Goal: Task Accomplishment & Management: Use online tool/utility

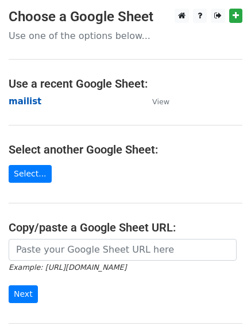
click at [21, 98] on strong "mailist" at bounding box center [25, 101] width 33 height 10
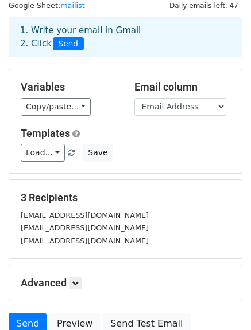
scroll to position [141, 0]
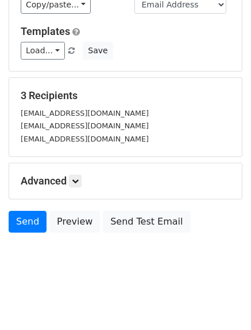
click at [73, 189] on div "Advanced Tracking Track Opens UTM Codes Track Clicks Filters Only include sprea…" at bounding box center [125, 181] width 232 height 36
click at [70, 178] on h5 "Advanced" at bounding box center [125, 181] width 209 height 13
click at [76, 182] on icon at bounding box center [75, 181] width 7 height 7
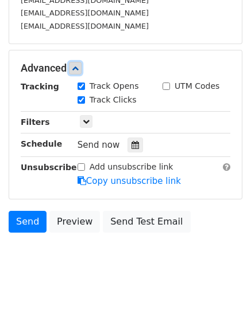
scroll to position [188, 0]
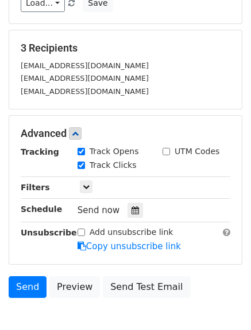
click at [83, 231] on div "Add unsubscribe link" at bounding box center [125, 233] width 96 height 12
click at [83, 233] on input "Add unsubscribe link" at bounding box center [80, 232] width 7 height 7
checkbox input "true"
click at [101, 264] on div "Advanced Tracking Track Opens UTM Codes Track Clicks Filters Only include sprea…" at bounding box center [125, 190] width 232 height 149
click at [79, 163] on input "Track Clicks" at bounding box center [80, 165] width 7 height 7
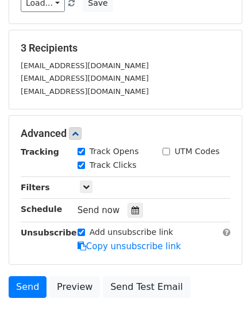
checkbox input "false"
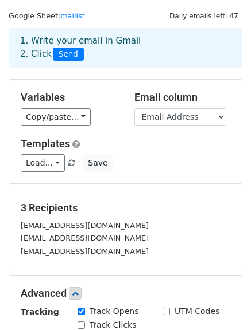
scroll to position [0, 0]
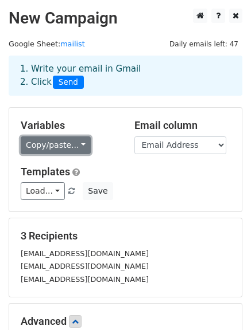
click at [30, 146] on link "Copy/paste..." at bounding box center [56, 146] width 70 height 18
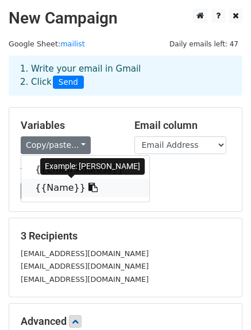
click at [57, 190] on link "{{Name}}" at bounding box center [85, 188] width 128 height 18
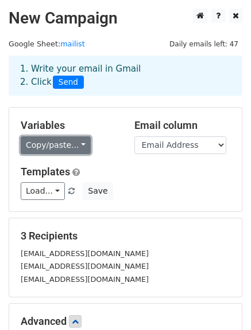
click at [56, 142] on link "Copy/paste..." at bounding box center [56, 146] width 70 height 18
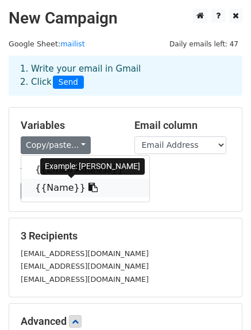
click at [68, 185] on link "{{Name}}" at bounding box center [85, 188] width 128 height 18
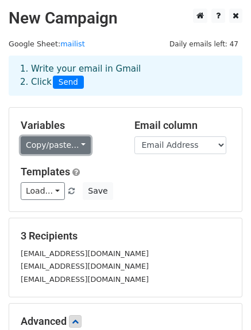
click at [66, 142] on link "Copy/paste..." at bounding box center [56, 146] width 70 height 18
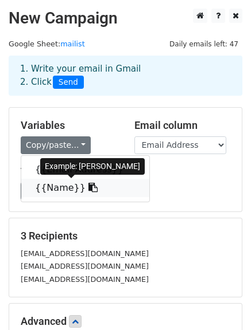
click at [58, 189] on link "{{Name}}" at bounding box center [85, 188] width 128 height 18
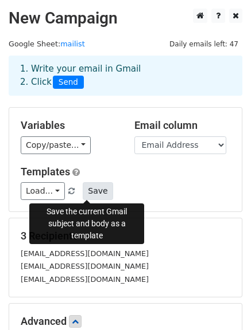
scroll to position [257, 0]
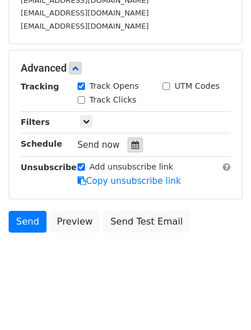
click at [127, 150] on div at bounding box center [134, 145] width 15 height 15
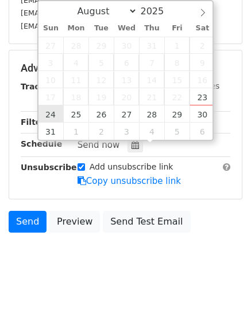
type input "2025-08-24 12:00"
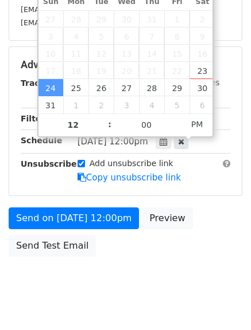
click at [174, 146] on div at bounding box center [181, 141] width 14 height 15
type input "11"
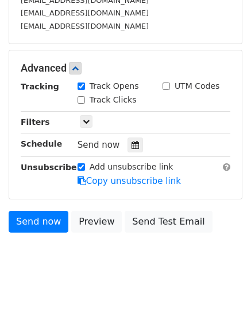
click at [65, 284] on body "New Campaign Daily emails left: 47 Google Sheet: mailist 1. Write your email in…" at bounding box center [125, 19] width 251 height 529
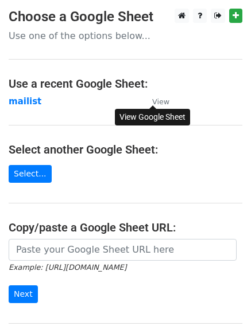
click at [155, 100] on small "View" at bounding box center [160, 102] width 17 height 9
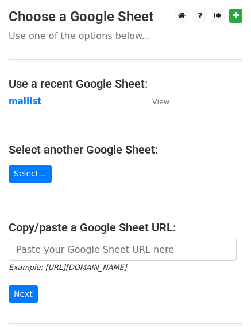
click at [46, 115] on main "Choose a Google Sheet Use one of the options below... Use a recent Google Sheet…" at bounding box center [125, 187] width 251 height 356
click at [28, 178] on link "Select..." at bounding box center [30, 174] width 43 height 18
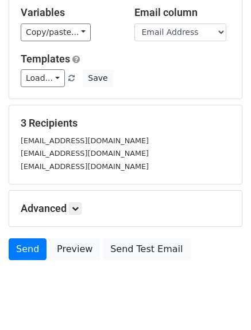
scroll to position [141, 0]
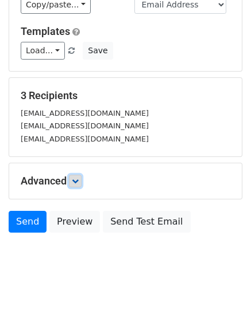
click at [76, 183] on icon at bounding box center [75, 181] width 7 height 7
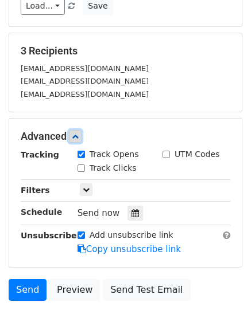
scroll to position [209, 0]
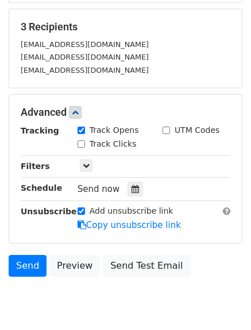
click at [81, 212] on input "Add unsubscribe link" at bounding box center [80, 211] width 7 height 7
checkbox input "false"
click at [82, 327] on body "New Campaign Daily emails left: 47 Google Sheet: mailist 1. Write your email in…" at bounding box center [125, 63] width 251 height 529
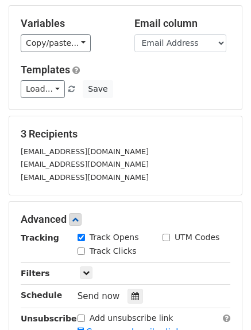
scroll to position [72, 0]
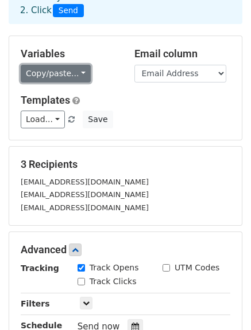
click at [43, 68] on link "Copy/paste..." at bounding box center [56, 74] width 70 height 18
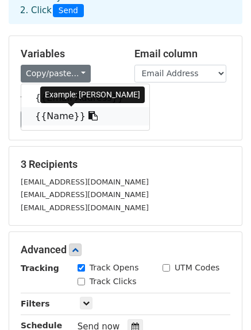
click at [52, 115] on link "{{Name}}" at bounding box center [85, 116] width 128 height 18
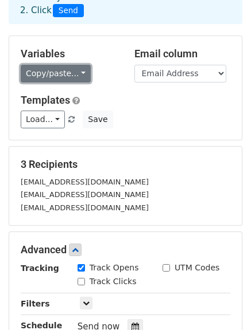
click at [48, 71] on link "Copy/paste..." at bounding box center [56, 74] width 70 height 18
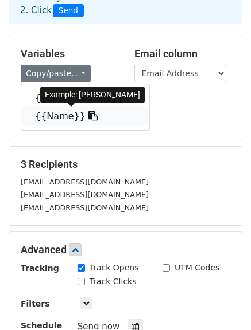
click at [50, 115] on link "{{Name}}" at bounding box center [85, 116] width 128 height 18
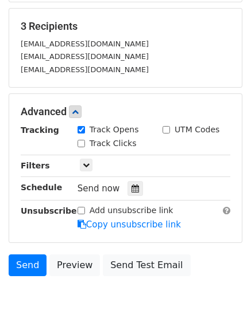
scroll to position [188, 0]
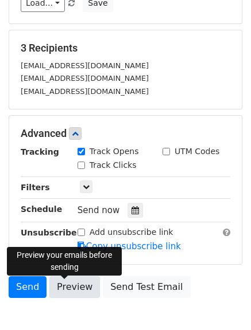
click at [74, 288] on link "Preview" at bounding box center [74, 287] width 50 height 22
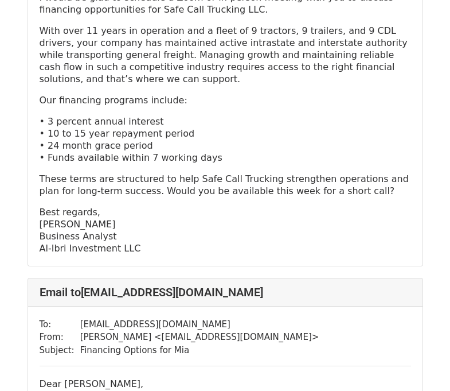
scroll to position [688, 0]
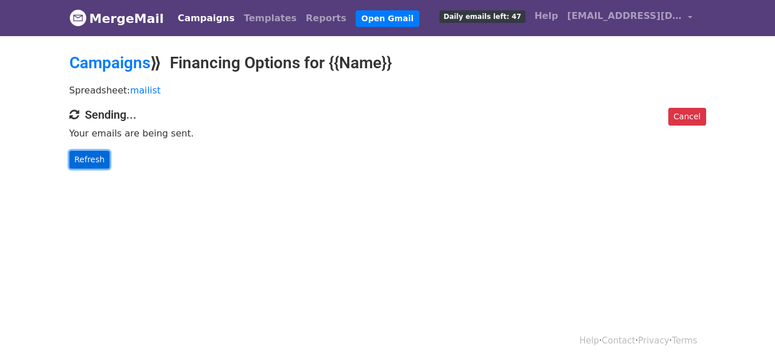
click at [97, 162] on link "Refresh" at bounding box center [89, 160] width 41 height 18
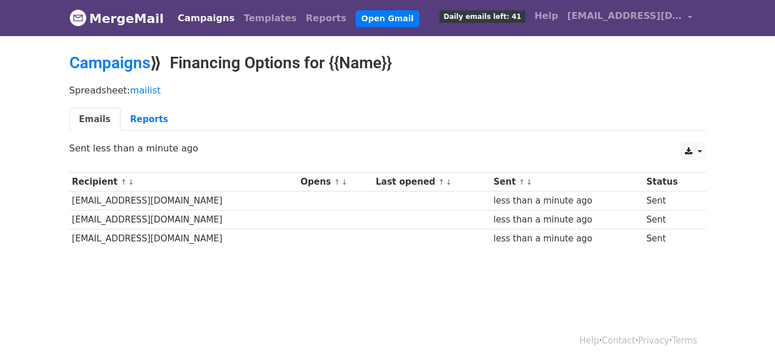
click at [201, 103] on div "Spreadsheet: mailist Emails Reports" at bounding box center [388, 111] width 654 height 64
click at [129, 150] on p "Sent less than a minute ago" at bounding box center [387, 148] width 637 height 12
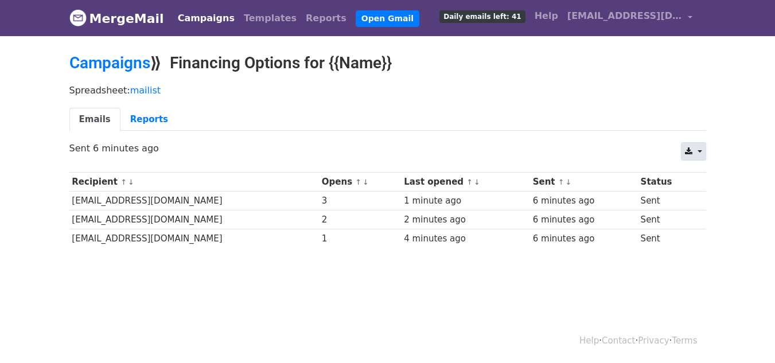
click at [690, 157] on link at bounding box center [693, 151] width 25 height 18
click at [692, 157] on link at bounding box center [693, 151] width 25 height 18
